Goal: Transaction & Acquisition: Purchase product/service

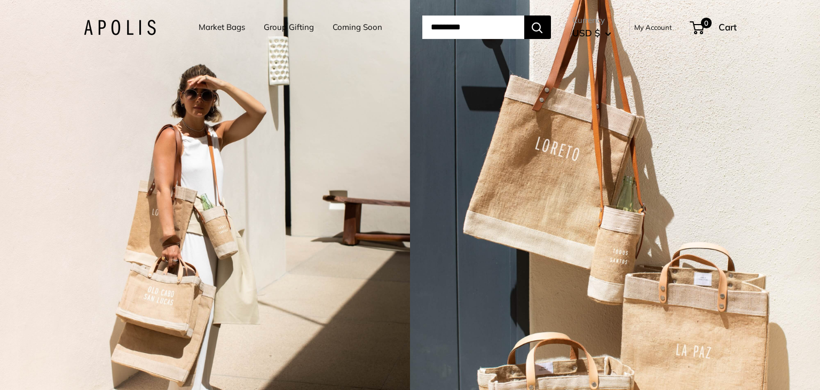
click at [220, 27] on link "Market Bags" at bounding box center [222, 27] width 46 height 15
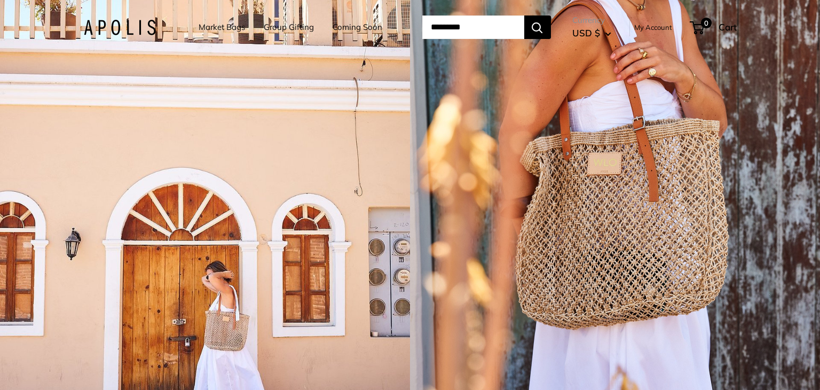
click at [672, 156] on div "1 / 5" at bounding box center [615, 195] width 410 height 390
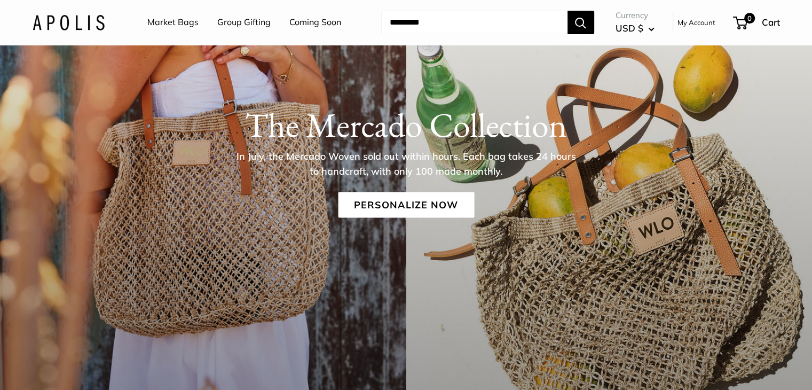
scroll to position [164, 0]
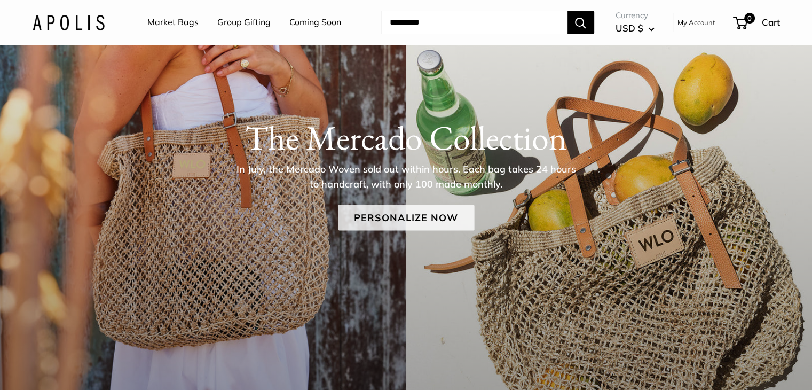
click at [451, 216] on link "Personalize Now" at bounding box center [406, 218] width 136 height 26
